Goal: Task Accomplishment & Management: Use online tool/utility

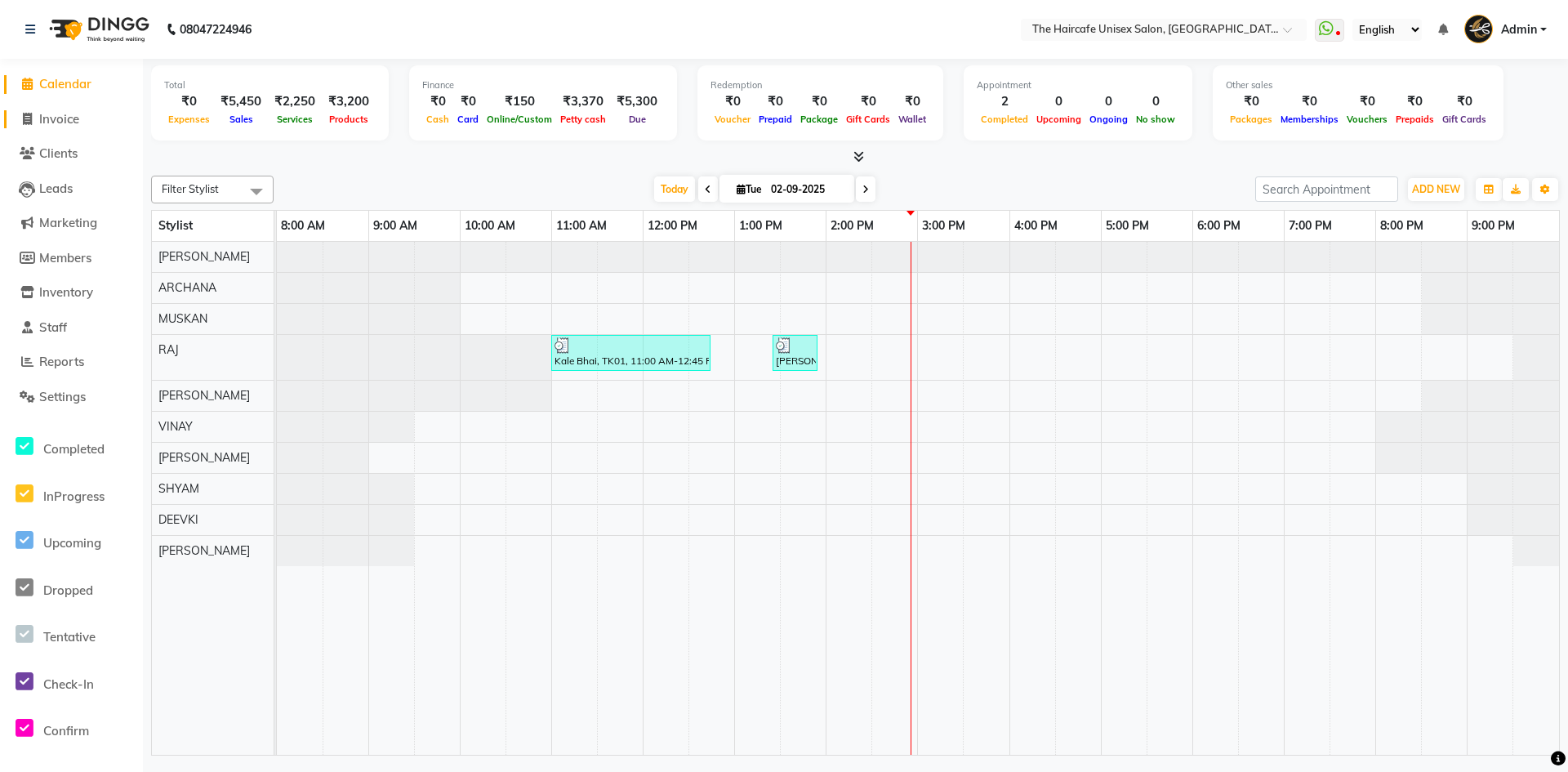
click at [73, 123] on span "Invoice" at bounding box center [60, 118] width 40 height 15
select select "7412"
select select "service"
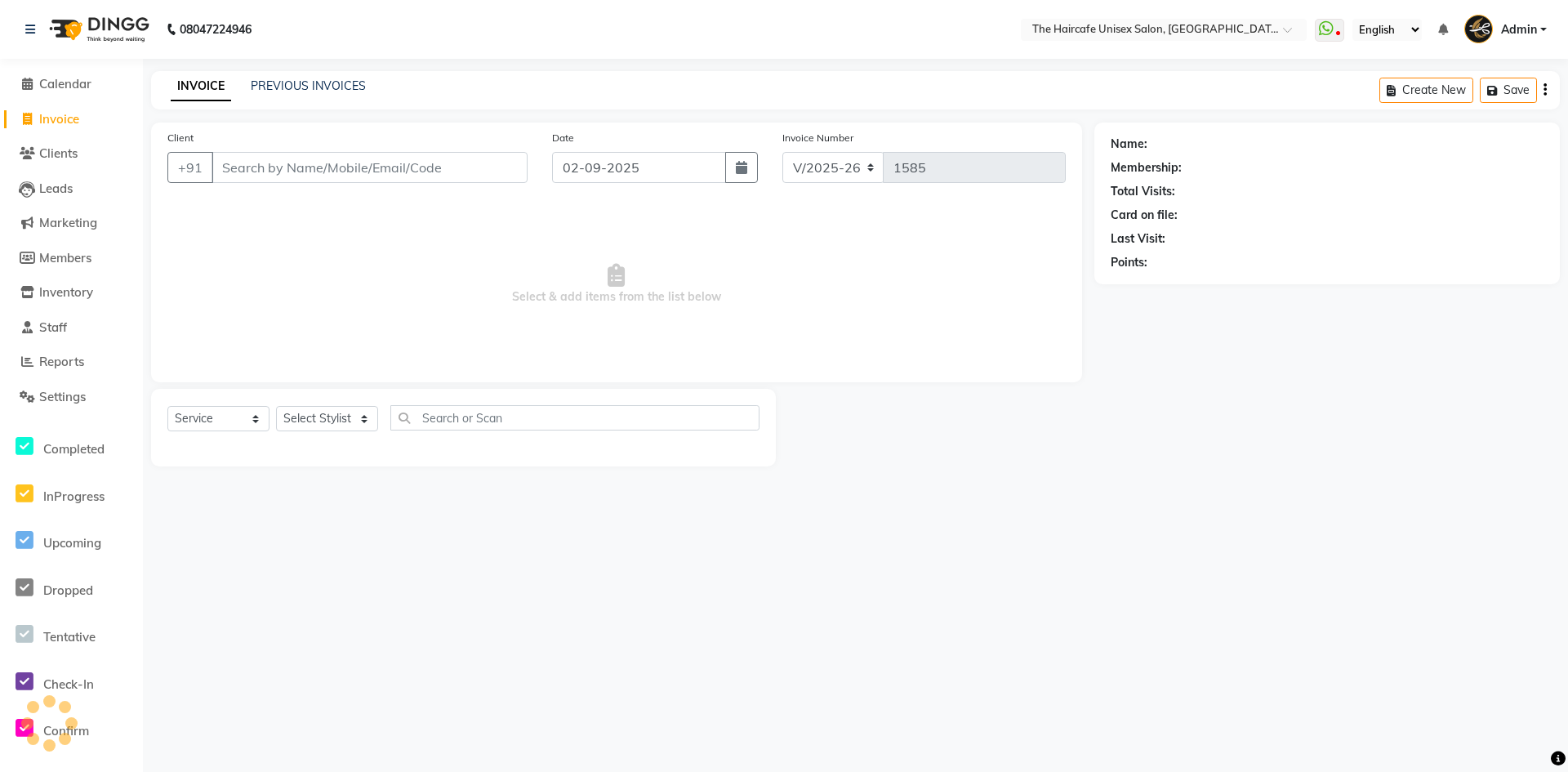
click at [280, 76] on div "INVOICE PREVIOUS INVOICES Create New Save" at bounding box center [855, 91] width 1409 height 39
click at [281, 92] on link "PREVIOUS INVOICES" at bounding box center [308, 85] width 115 height 14
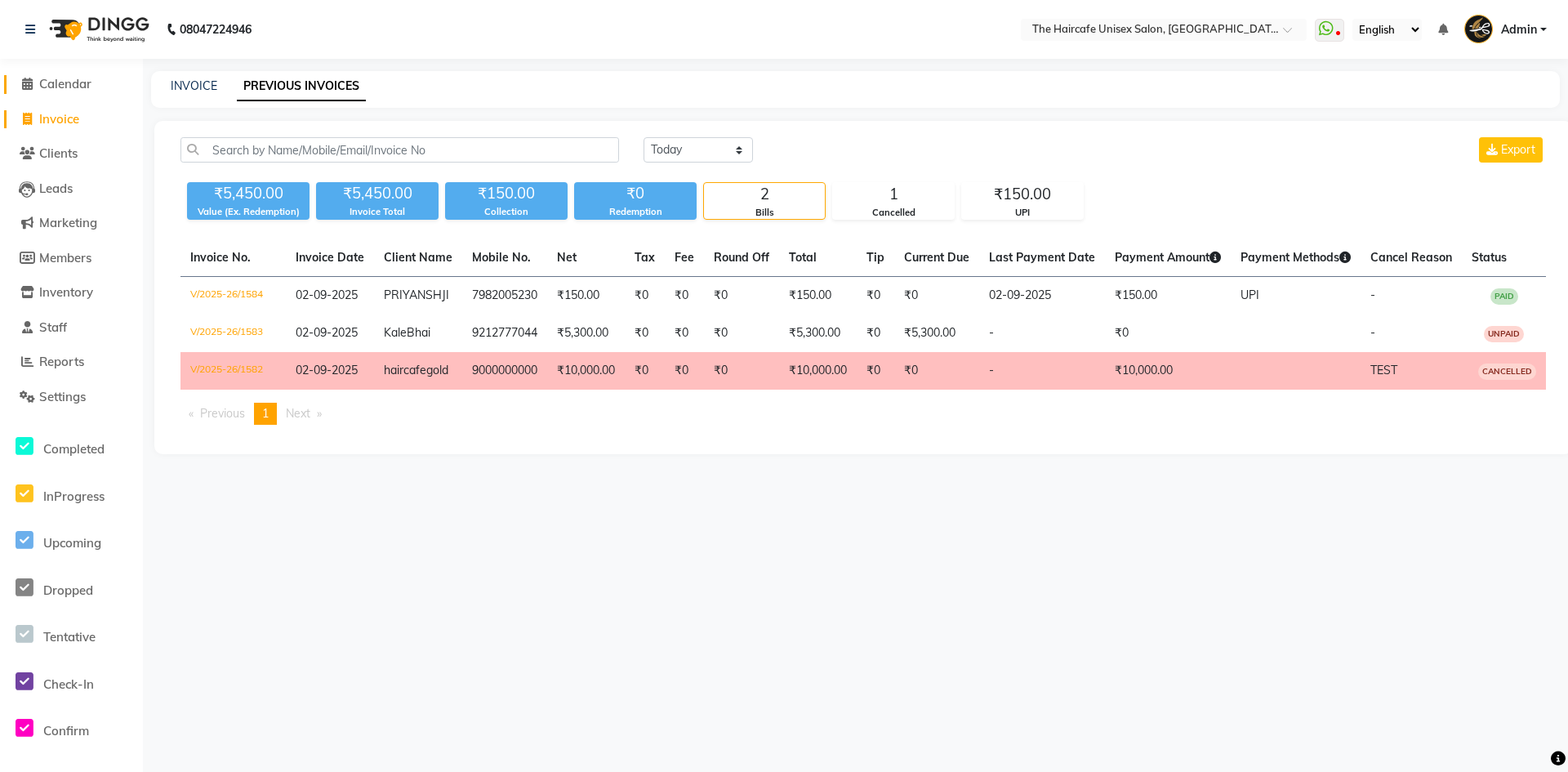
click at [74, 83] on span "Calendar" at bounding box center [66, 83] width 52 height 15
